Goal: Navigation & Orientation: Find specific page/section

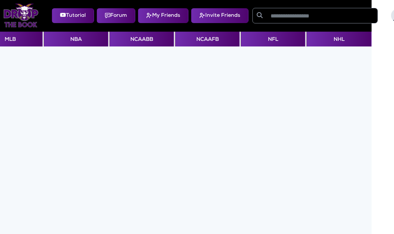
scroll to position [0, 117]
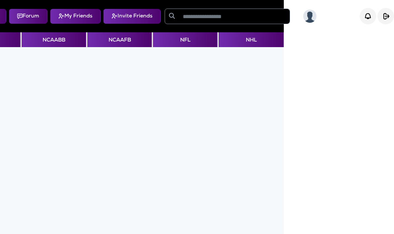
click at [308, 18] on img at bounding box center [309, 16] width 13 height 13
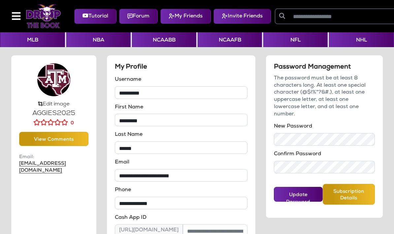
click at [223, 39] on button "NCAAFB" at bounding box center [230, 39] width 64 height 15
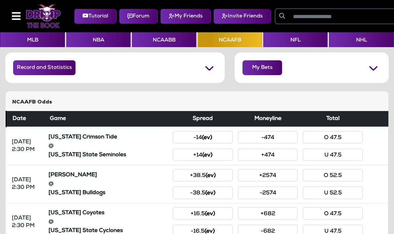
click at [177, 12] on button "My Friends" at bounding box center [185, 16] width 50 height 15
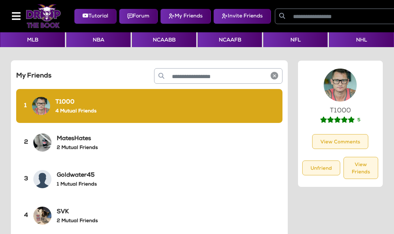
click at [225, 39] on button "NCAAFB" at bounding box center [230, 39] width 64 height 15
